Goal: Task Accomplishment & Management: Use online tool/utility

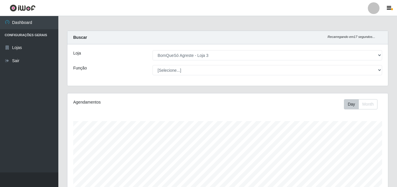
select select "215"
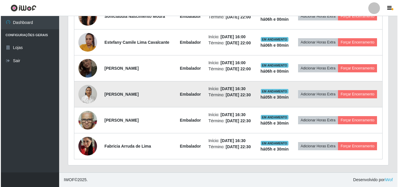
scroll to position [191, 0]
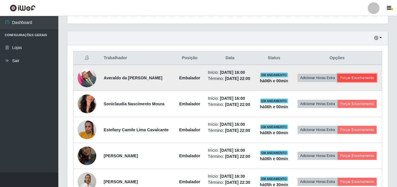
click at [362, 78] on button "Forçar Encerramento" at bounding box center [356, 78] width 39 height 8
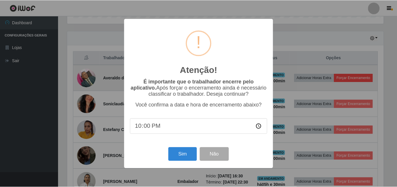
scroll to position [121, 317]
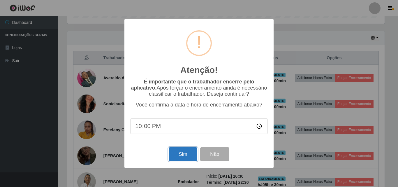
click at [181, 159] on button "Sim" at bounding box center [183, 154] width 28 height 14
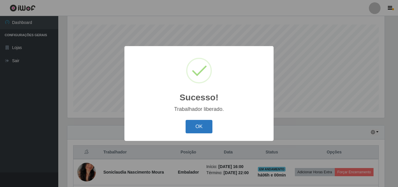
click at [188, 129] on button "OK" at bounding box center [199, 127] width 27 height 14
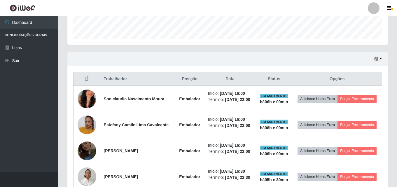
scroll to position [184, 0]
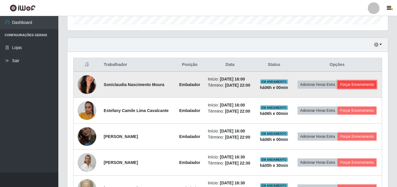
click at [363, 88] on button "Forçar Encerramento" at bounding box center [356, 84] width 39 height 8
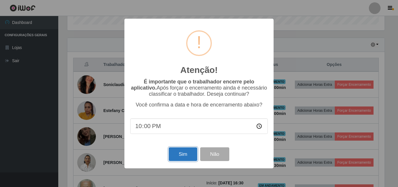
click at [188, 161] on button "Sim" at bounding box center [183, 154] width 28 height 14
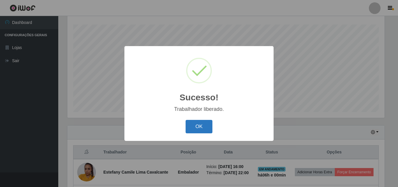
click at [198, 126] on button "OK" at bounding box center [199, 127] width 27 height 14
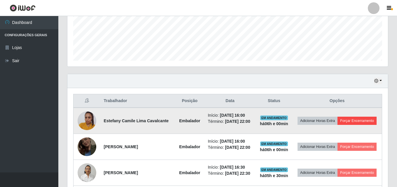
scroll to position [155, 0]
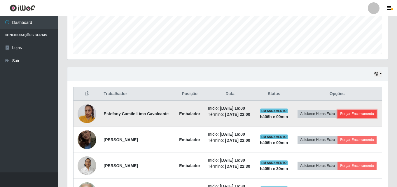
click at [367, 111] on button "Forçar Encerramento" at bounding box center [356, 114] width 39 height 8
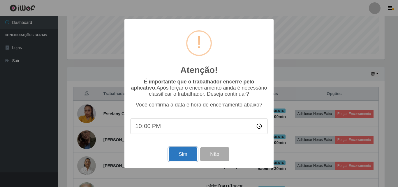
click at [184, 156] on button "Sim" at bounding box center [183, 154] width 28 height 14
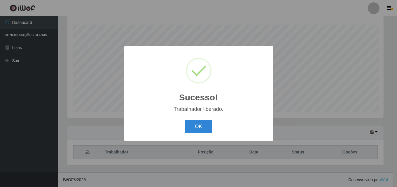
scroll to position [0, 0]
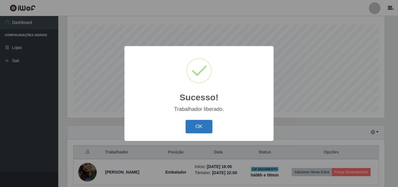
click at [208, 124] on button "OK" at bounding box center [199, 127] width 27 height 14
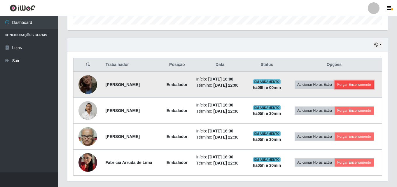
click at [355, 85] on button "Forçar Encerramento" at bounding box center [353, 84] width 39 height 8
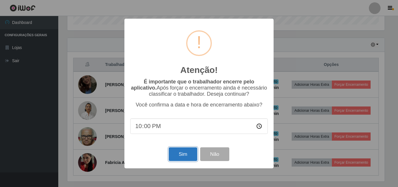
click at [187, 153] on button "Sim" at bounding box center [183, 154] width 28 height 14
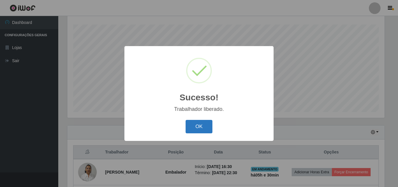
click at [195, 126] on button "OK" at bounding box center [199, 127] width 27 height 14
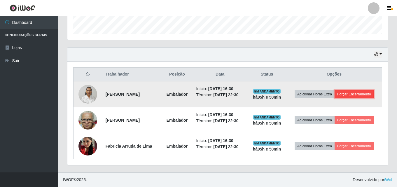
click at [355, 95] on button "Forçar Encerramento" at bounding box center [353, 94] width 39 height 8
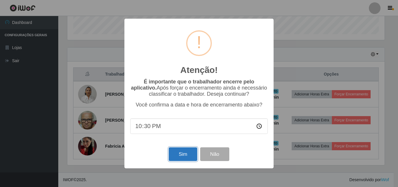
click at [187, 157] on button "Sim" at bounding box center [183, 154] width 28 height 14
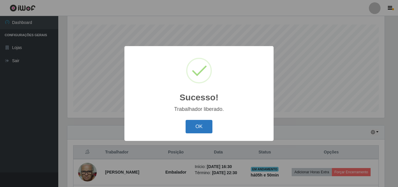
click at [200, 126] on button "OK" at bounding box center [199, 127] width 27 height 14
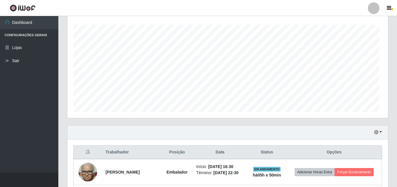
scroll to position [121, 320]
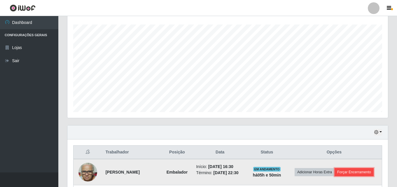
click at [365, 170] on button "Forçar Encerramento" at bounding box center [353, 172] width 39 height 8
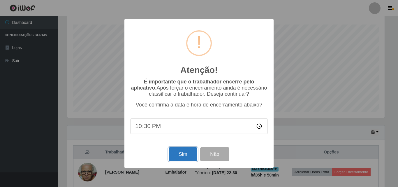
click at [178, 152] on button "Sim" at bounding box center [183, 154] width 28 height 14
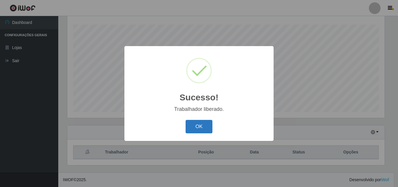
click at [195, 131] on button "OK" at bounding box center [199, 127] width 27 height 14
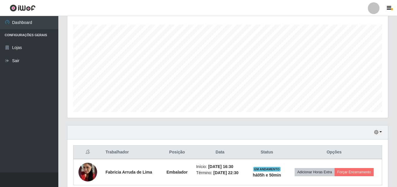
scroll to position [122, 0]
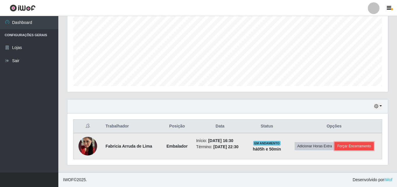
click at [358, 145] on button "Forçar Encerramento" at bounding box center [353, 146] width 39 height 8
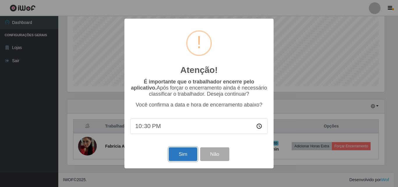
click at [193, 155] on button "Sim" at bounding box center [183, 154] width 28 height 14
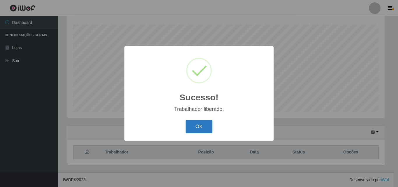
click at [206, 128] on button "OK" at bounding box center [199, 127] width 27 height 14
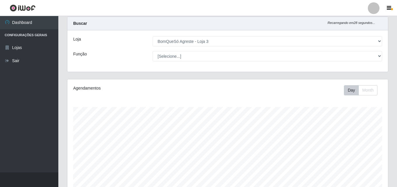
scroll to position [0, 0]
